Goal: Information Seeking & Learning: Learn about a topic

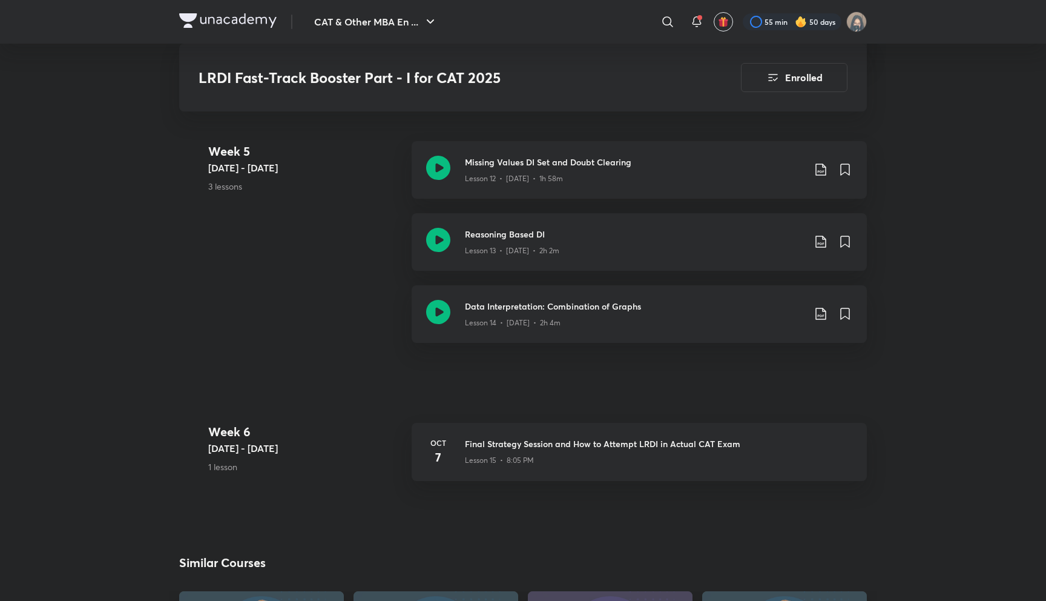
click at [225, 18] on img at bounding box center [227, 20] width 97 height 15
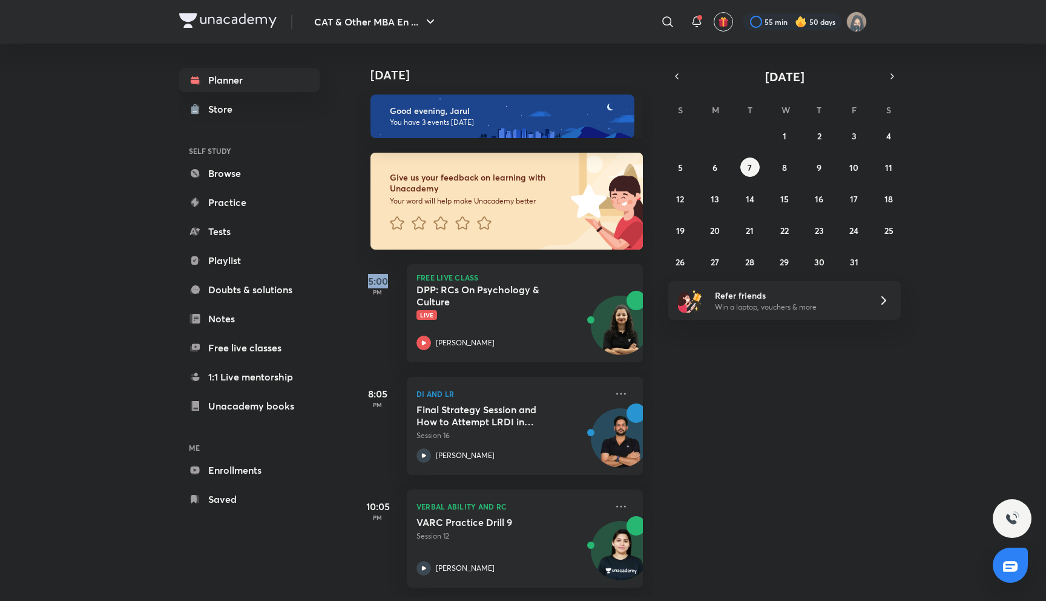
drag, startPoint x: 387, startPoint y: 280, endPoint x: 369, endPoint y: 283, distance: 18.5
click at [370, 283] on h5 "5:00" at bounding box center [378, 281] width 48 height 15
click at [369, 283] on h5 "5:00" at bounding box center [378, 281] width 48 height 15
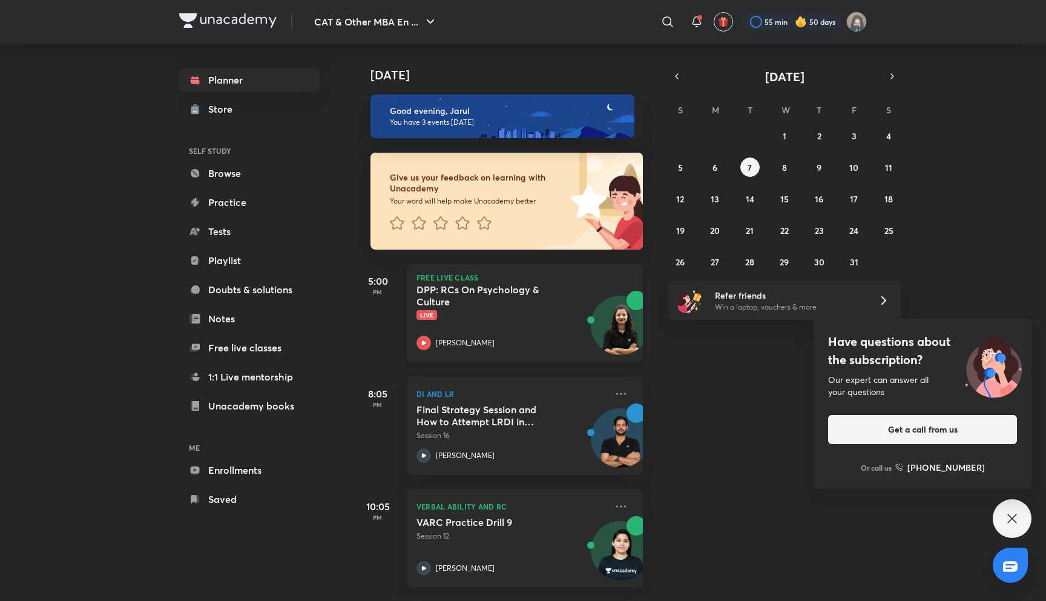
click at [536, 304] on h5 "DPP: RCs On Psychology & Culture" at bounding box center [492, 295] width 151 height 24
